Goal: Task Accomplishment & Management: Complete application form

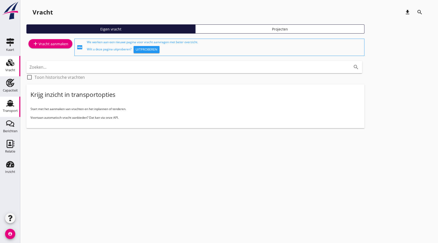
click at [10, 103] on use at bounding box center [10, 103] width 8 height 7
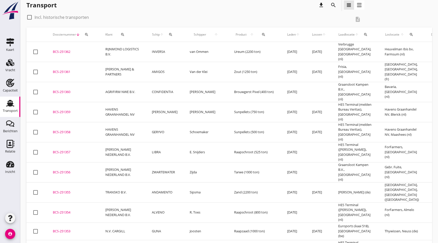
scroll to position [1, 0]
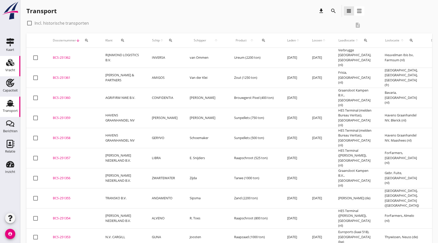
click at [6, 65] on div "Vracht" at bounding box center [10, 62] width 12 height 8
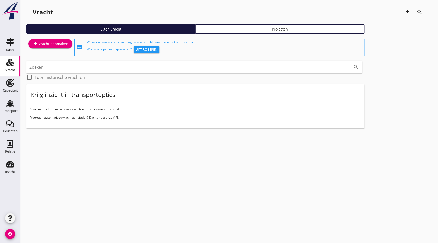
click at [63, 44] on div "add Vracht aanmaken" at bounding box center [51, 44] width 36 height 6
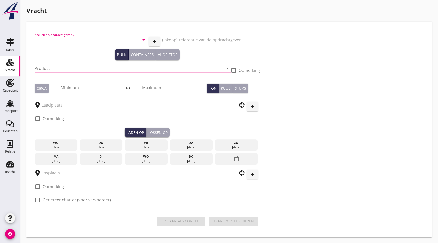
click at [58, 37] on input "Zoeken op opdrachtgever..." at bounding box center [84, 40] width 98 height 8
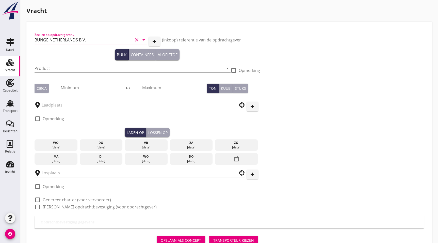
type input "BUNGE NETHERLANDS B.V."
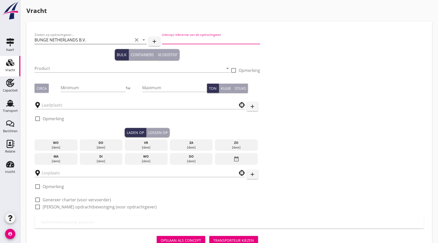
type button "bulk"
click at [52, 65] on input "Product" at bounding box center [129, 68] width 189 height 8
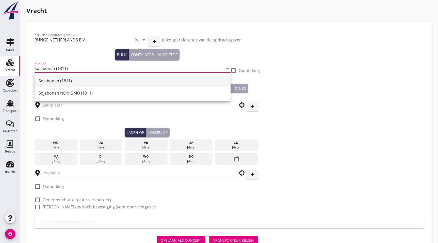
type input "Sojabonen (1811)"
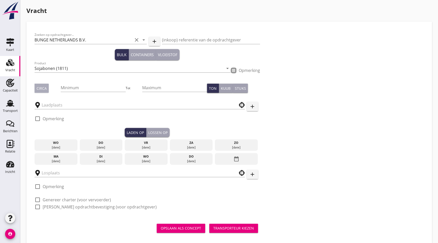
type button "circa"
click at [79, 90] on input "Minimum" at bounding box center [93, 88] width 65 height 8
click at [95, 86] on input "Minimum" at bounding box center [93, 88] width 65 height 8
type input "2730"
click at [94, 104] on input "text" at bounding box center [136, 105] width 189 height 8
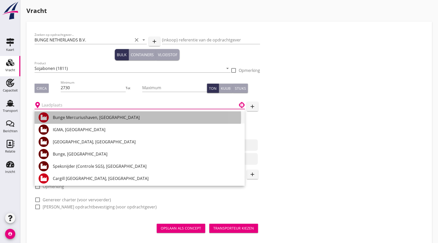
click at [90, 122] on div "Bunge Mercuriushaven, [GEOGRAPHIC_DATA]" at bounding box center [147, 117] width 188 height 12
type input "Bunge Mercuriushaven, [GEOGRAPHIC_DATA]"
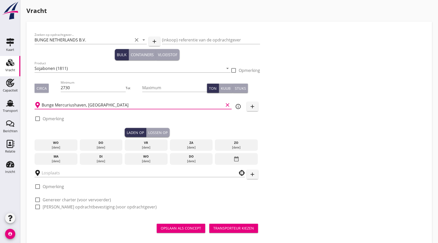
click at [60, 144] on div "wo" at bounding box center [56, 142] width 40 height 5
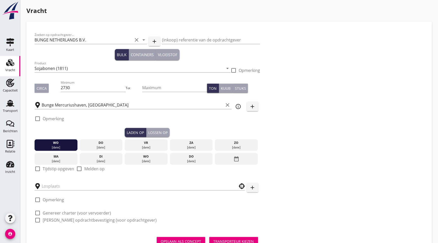
click at [46, 166] on label "Tijdstip opgeven" at bounding box center [58, 168] width 31 height 5
checkbox input "true"
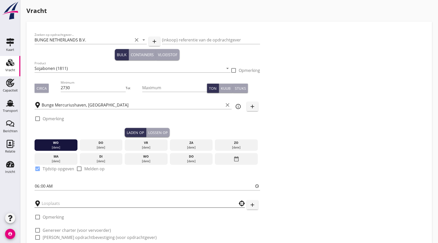
click at [57, 203] on input "text" at bounding box center [136, 203] width 189 height 8
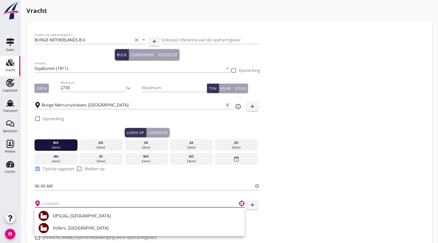
click at [74, 217] on div "OPSLAG, [GEOGRAPHIC_DATA]" at bounding box center [147, 216] width 188 height 6
type input "OPSLAG, [GEOGRAPHIC_DATA]"
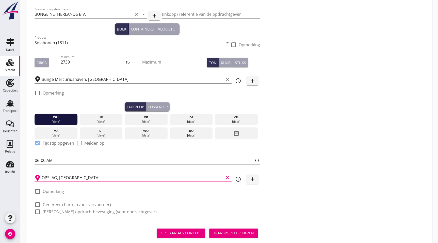
scroll to position [38, 0]
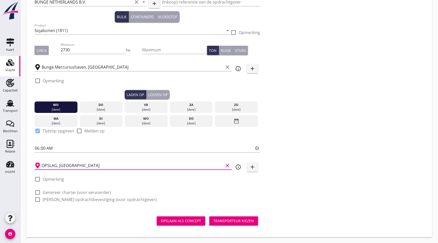
click at [56, 192] on label "Genereer charter (voor vervoerder)" at bounding box center [77, 192] width 68 height 5
checkbox input "true"
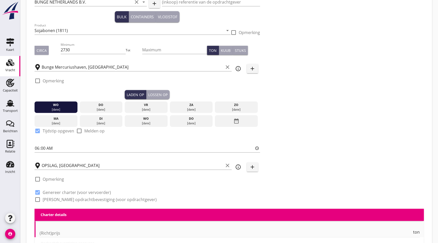
click at [61, 202] on label "[PERSON_NAME] opdrachtbevestiging (voor opdrachtgever)" at bounding box center [100, 199] width 114 height 5
checkbox input "true"
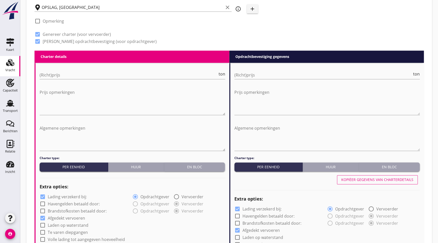
scroll to position [194, 0]
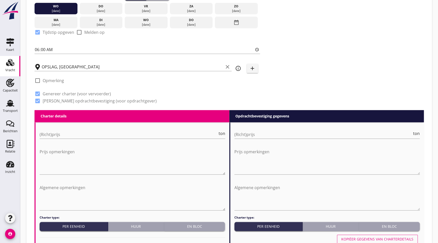
drag, startPoint x: 316, startPoint y: 36, endPoint x: 313, endPoint y: 3, distance: 32.5
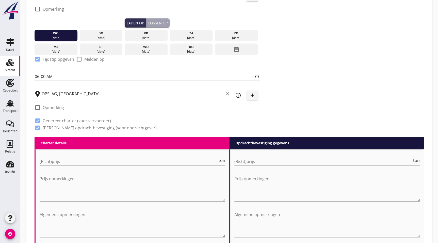
drag, startPoint x: 323, startPoint y: 31, endPoint x: 321, endPoint y: -3, distance: 34.1
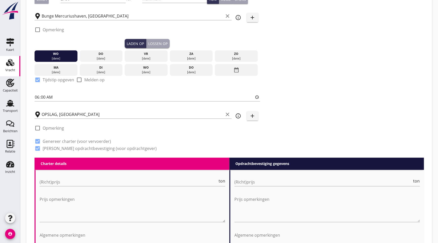
scroll to position [38, 0]
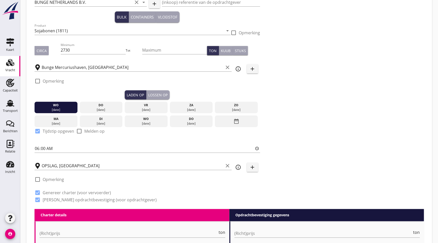
drag, startPoint x: 315, startPoint y: 26, endPoint x: 305, endPoint y: -20, distance: 47.0
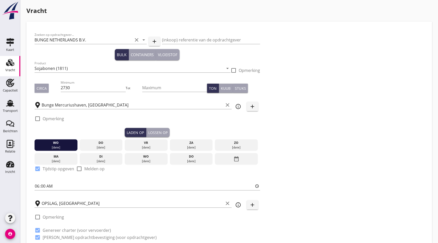
drag, startPoint x: 386, startPoint y: 120, endPoint x: 375, endPoint y: 150, distance: 31.7
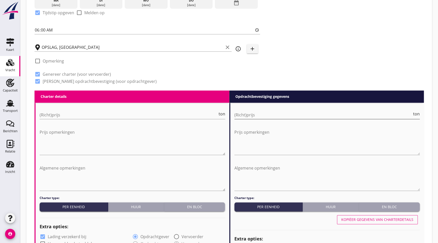
scroll to position [153, 0]
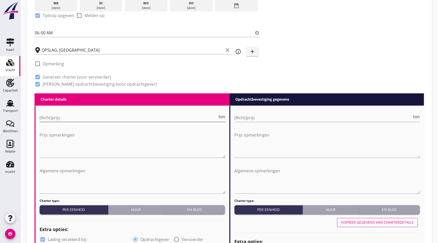
click at [83, 117] on input "(Richt)prijs" at bounding box center [129, 118] width 178 height 8
click at [95, 115] on input "(Richt)prijs" at bounding box center [129, 118] width 178 height 8
click at [71, 118] on input "(Richt)prijs" at bounding box center [129, 118] width 178 height 8
type input "0"
type input "0.21"
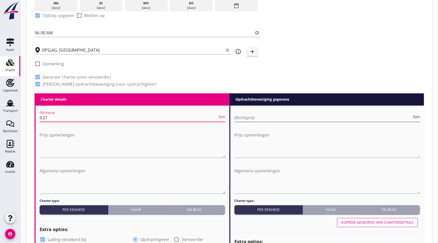
click at [266, 118] on input "(Richt)prijs" at bounding box center [323, 118] width 178 height 8
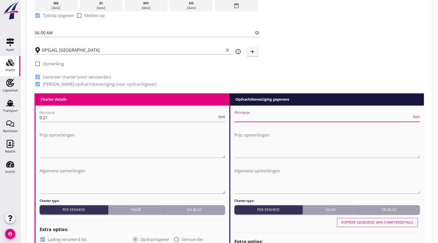
type input "0"
type input "0.23"
click at [145, 142] on textarea "Prijs opmerkingen" at bounding box center [133, 144] width 186 height 27
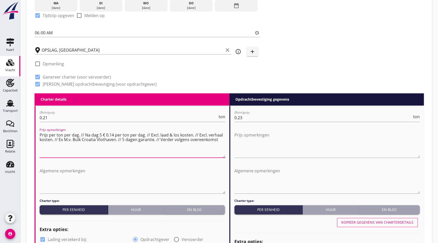
drag, startPoint x: 219, startPoint y: 140, endPoint x: 25, endPoint y: 129, distance: 194.1
type textarea "Prijs per ton per dag. // Na dag 5 € 0.14 per ton per dag. // Excl. laad & los …"
click at [63, 174] on textarea "Algemene opmerkingen" at bounding box center [133, 180] width 186 height 27
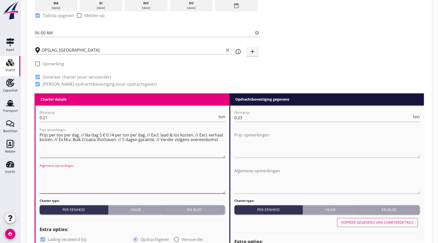
paste textarea "Prijs per ton per dag. // Na dag 5 € 0.14 per ton per dag. // Excl. laad & los …"
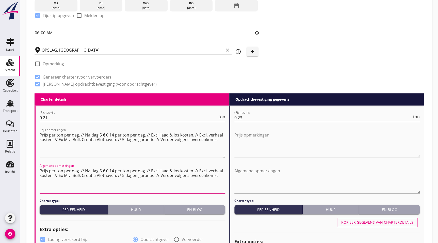
type textarea "Prijs per ton per dag. // Na dag 5 € 0.14 per ton per dag. // Excl. laad & los …"
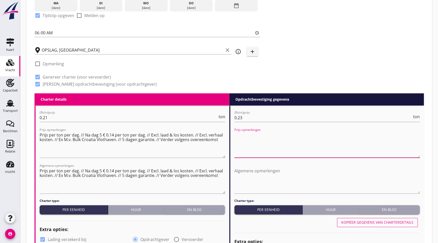
click at [268, 138] on textarea "Prijs opmerkingen" at bounding box center [327, 144] width 186 height 27
paste textarea "Prijs per ton per dag. // Na dag 5 € 0.14 per ton per dag. // Excl. laad & los …"
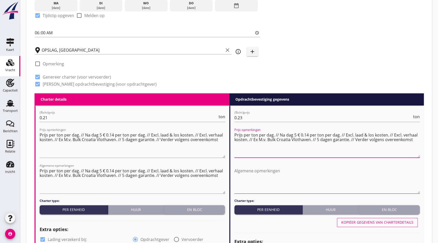
type textarea "Prijs per ton per dag. // Na dag 5 € 0.14 per ton per dag. // Excl. laad & los …"
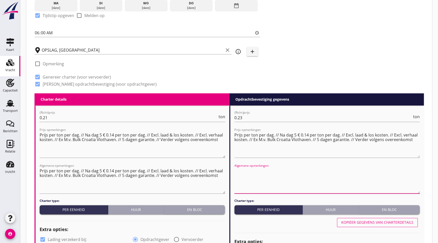
click at [290, 180] on textarea "Algemene opmerkingen" at bounding box center [327, 180] width 186 height 27
paste textarea "Prijs per ton per dag. // Na dag 5 € 0.14 per ton per dag. // Excl. laad & los …"
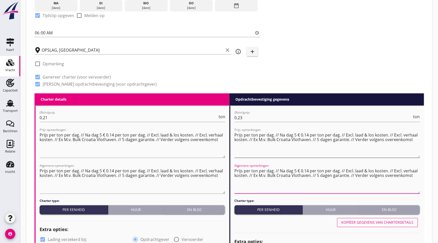
type textarea "Prijs per ton per dag. // Na dag 5 € 0.14 per ton per dag. // Excl. laad & los …"
click at [308, 136] on textarea "Prijs per ton per dag. // Na dag 5 € 0.14 per ton per dag. // Excl. laad & los …" at bounding box center [327, 144] width 186 height 27
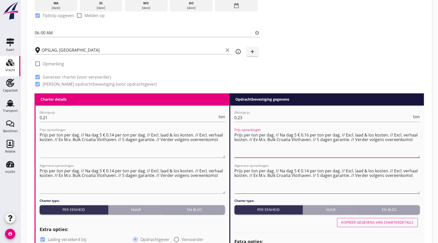
type textarea "Prijs per ton per dag. // Na dag 5 € 0.16 per ton per dag. // Excl. laad & los …"
click at [308, 170] on textarea "Prijs per ton per dag. // Na dag 5 € 0.14 per ton per dag. // Excl. laad & los …" at bounding box center [327, 180] width 186 height 27
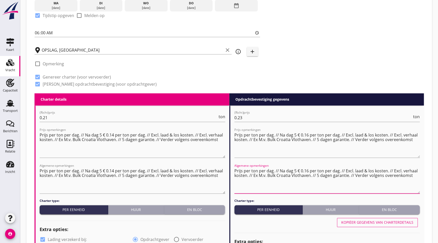
type textarea "Prijs per ton per dag. // Na dag 5 € 0.16 per ton per dag. // Excl. laad & los …"
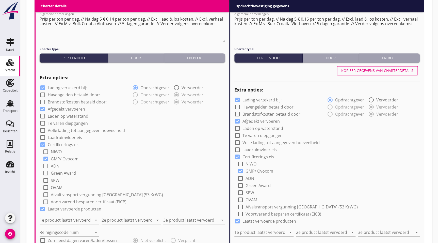
scroll to position [305, 0]
click at [145, 58] on div "Huur" at bounding box center [136, 57] width 52 height 5
radio input "true"
radio input "false"
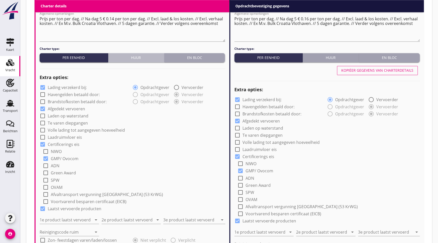
radio input "true"
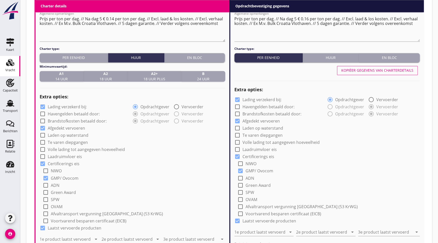
click at [204, 75] on strong "B" at bounding box center [203, 73] width 12 height 5
click at [335, 55] on div "Huur" at bounding box center [331, 57] width 52 height 5
radio input "true"
radio input "false"
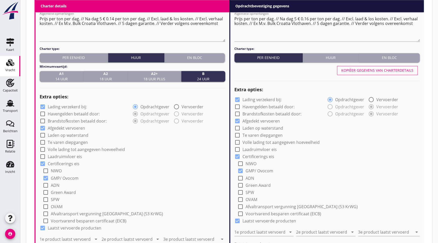
radio input "true"
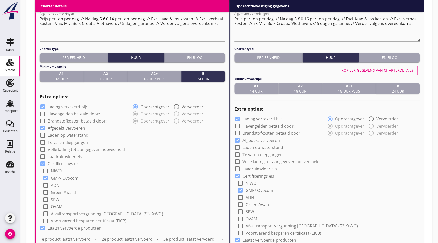
click at [395, 89] on span "B 24 uur" at bounding box center [398, 88] width 12 height 11
drag, startPoint x: 306, startPoint y: 108, endPoint x: 309, endPoint y: 118, distance: 9.6
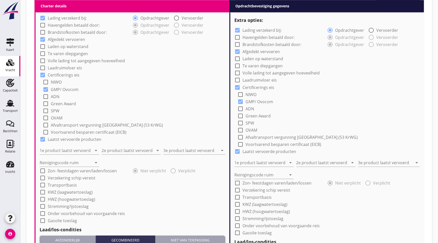
scroll to position [559, 0]
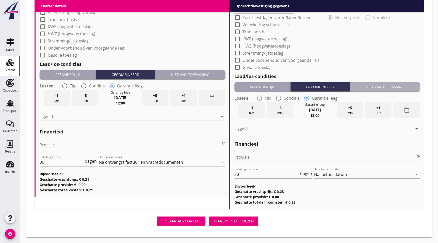
click at [393, 88] on div "Niet van toepassing" at bounding box center [385, 86] width 66 height 5
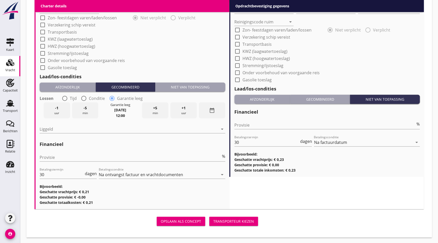
click at [183, 85] on div "Niet van toepassing" at bounding box center [190, 86] width 66 height 5
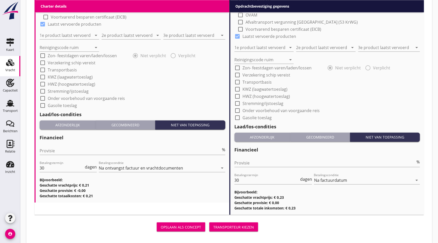
scroll to position [511, 0]
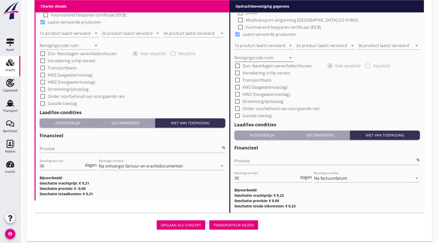
click at [287, 54] on div "Reinigingscode ruim arrow_drop_down" at bounding box center [263, 58] width 59 height 8
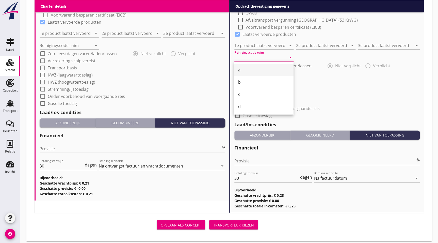
click at [252, 71] on div "a" at bounding box center [263, 70] width 51 height 6
type input "a"
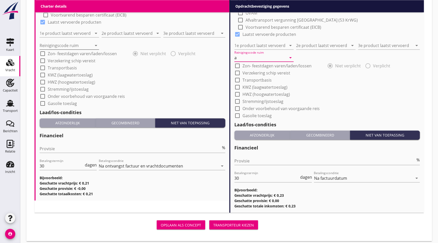
click at [83, 46] on input "Reinigingscode ruim" at bounding box center [66, 45] width 52 height 8
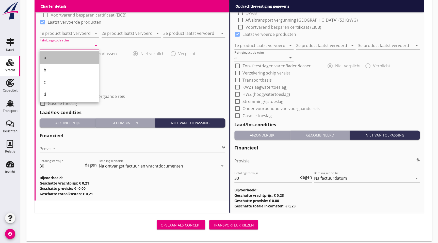
click at [77, 56] on div "a" at bounding box center [69, 58] width 51 height 6
type input "a"
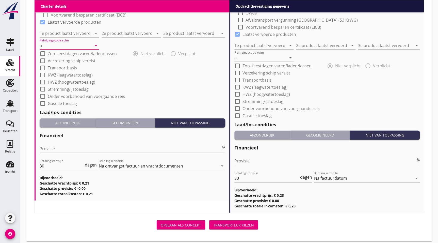
drag, startPoint x: 131, startPoint y: 80, endPoint x: 132, endPoint y: 77, distance: 2.9
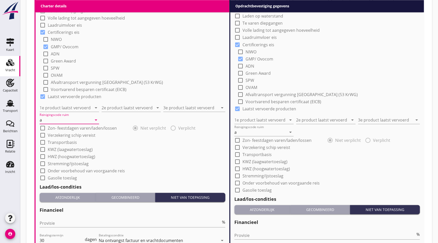
scroll to position [436, 0]
click at [78, 107] on input "1e product laatst vervoerd" at bounding box center [66, 108] width 52 height 8
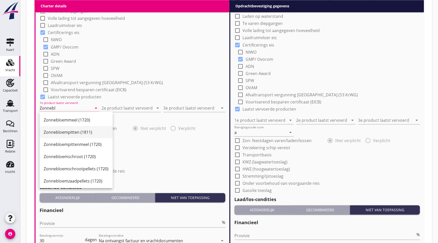
scroll to position [1, 0]
type input "Zonnebloemschrootpellets (1720)"
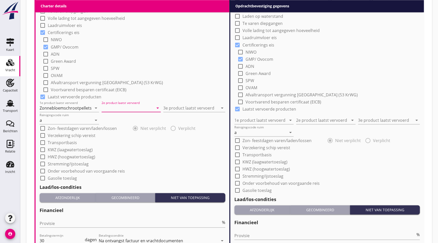
click at [132, 112] on div "Reinigingscode ruim a arrow_drop_down" at bounding box center [133, 118] width 186 height 12
click at [132, 110] on input "2e product laatst vervoerd" at bounding box center [128, 108] width 52 height 8
type input "Zonnebloempitten (1811)"
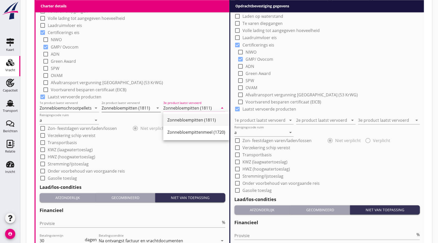
type input "Zonnebloempitten (1811)"
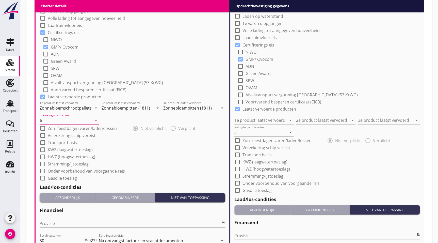
click at [316, 86] on div "check_box_outline_blank OVAM" at bounding box center [328, 86] width 183 height 7
drag, startPoint x: 338, startPoint y: 76, endPoint x: 332, endPoint y: 31, distance: 45.9
click at [332, 31] on div "check_box Lading verzekerd bij: radio_button_checked Opdrachtgever radio_button…" at bounding box center [327, 88] width 186 height 209
drag, startPoint x: 350, startPoint y: 66, endPoint x: 346, endPoint y: 26, distance: 40.0
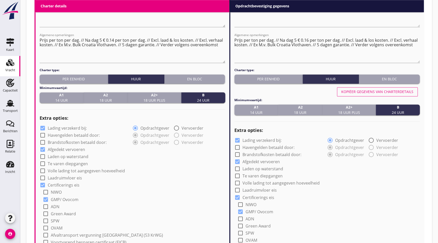
scroll to position [280, 0]
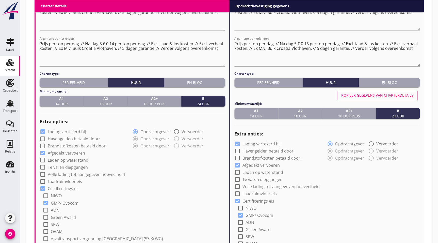
click at [381, 98] on button "Kopiëer gegevens van charterdetails" at bounding box center [377, 95] width 81 height 9
type input "Zonnebloemschrootpellets (1720)"
type input "Zonnebloempitten (1811)"
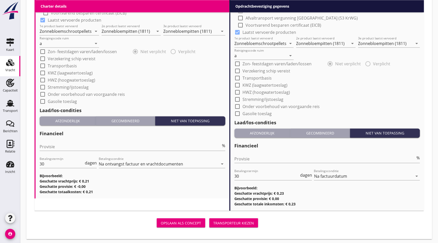
scroll to position [514, 0]
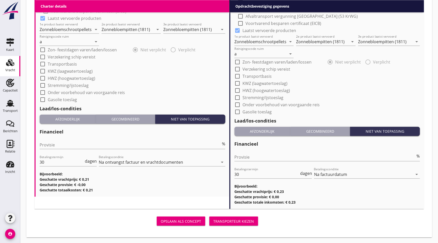
click at [235, 219] on div "Transporteur kiezen" at bounding box center [233, 220] width 41 height 5
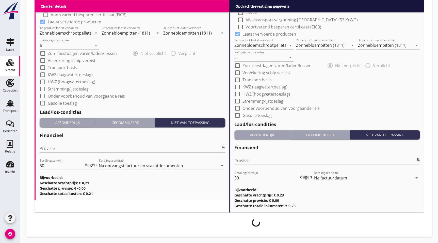
scroll to position [510, 0]
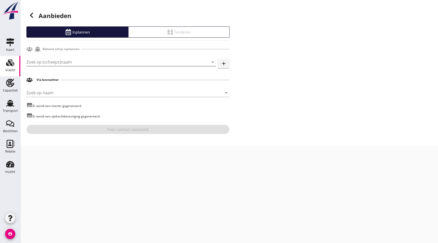
drag, startPoint x: 64, startPoint y: 56, endPoint x: 66, endPoint y: 61, distance: 4.8
click at [65, 60] on div "Zoek op (scheeps)naam arrow_drop_down add" at bounding box center [127, 63] width 203 height 16
click at [67, 63] on input "Zoek op (scheeps)naam" at bounding box center [113, 62] width 175 height 8
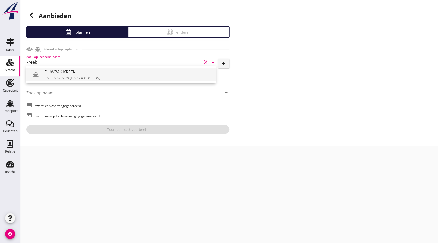
click at [65, 70] on div "DUWBAK KREEK" at bounding box center [128, 72] width 167 height 6
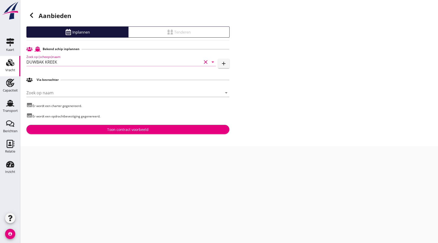
type input "DUWBAK KREEK"
click at [107, 128] on div "Toon contract voorbeeld" at bounding box center [127, 129] width 195 height 5
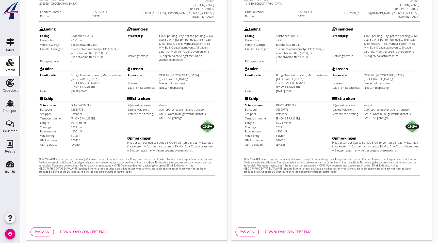
scroll to position [132, 0]
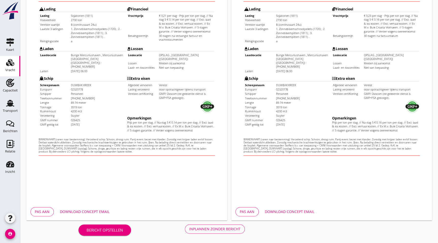
click at [216, 226] on div "Inplannen zonder bericht" at bounding box center [214, 228] width 51 height 5
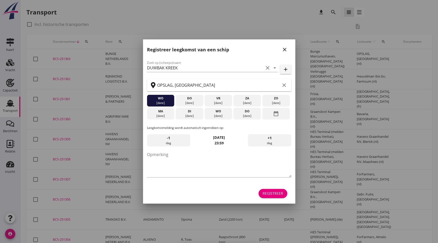
click at [285, 51] on icon "close" at bounding box center [285, 49] width 6 height 6
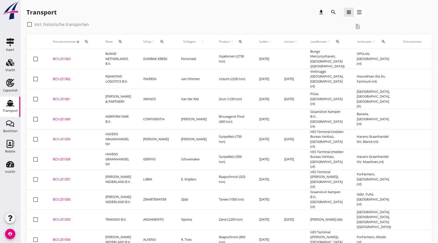
click at [73, 58] on div "BCS-251363" at bounding box center [73, 58] width 40 height 5
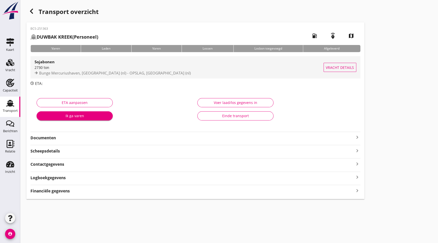
click at [74, 67] on div "2730 ton" at bounding box center [179, 67] width 289 height 5
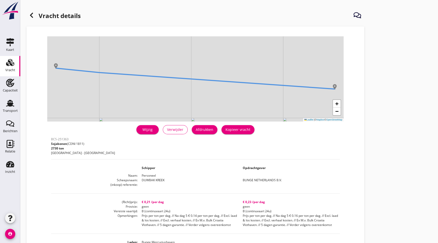
click at [210, 129] on div "Afdrukken" at bounding box center [205, 129] width 18 height 5
click at [33, 12] on icon at bounding box center [31, 15] width 6 height 6
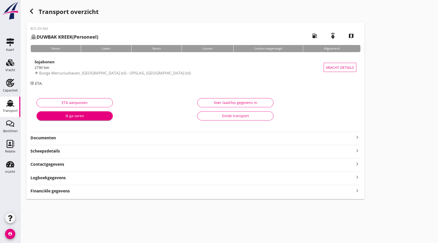
click at [61, 137] on strong "Documenten" at bounding box center [192, 138] width 324 height 6
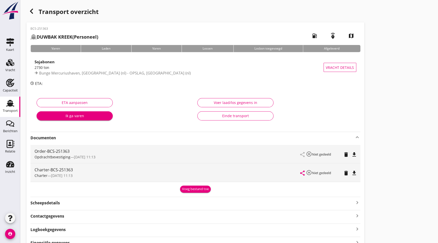
click at [354, 155] on icon "file_download" at bounding box center [354, 154] width 6 height 6
click at [356, 173] on icon "file_download" at bounding box center [354, 173] width 6 height 6
click at [30, 7] on div "button" at bounding box center [31, 11] width 10 height 10
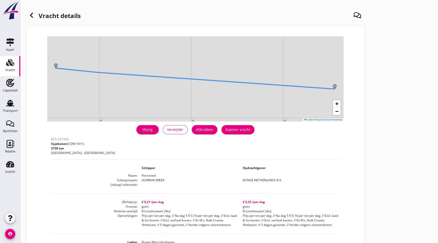
click at [120, 26] on div "+ − Leaflet | © Mapbox © OpenStreetMap warning Het transport heeft al een afges…" at bounding box center [195, 198] width 301 height 345
click at [34, 15] on icon at bounding box center [31, 15] width 6 height 6
